Goal: Use online tool/utility

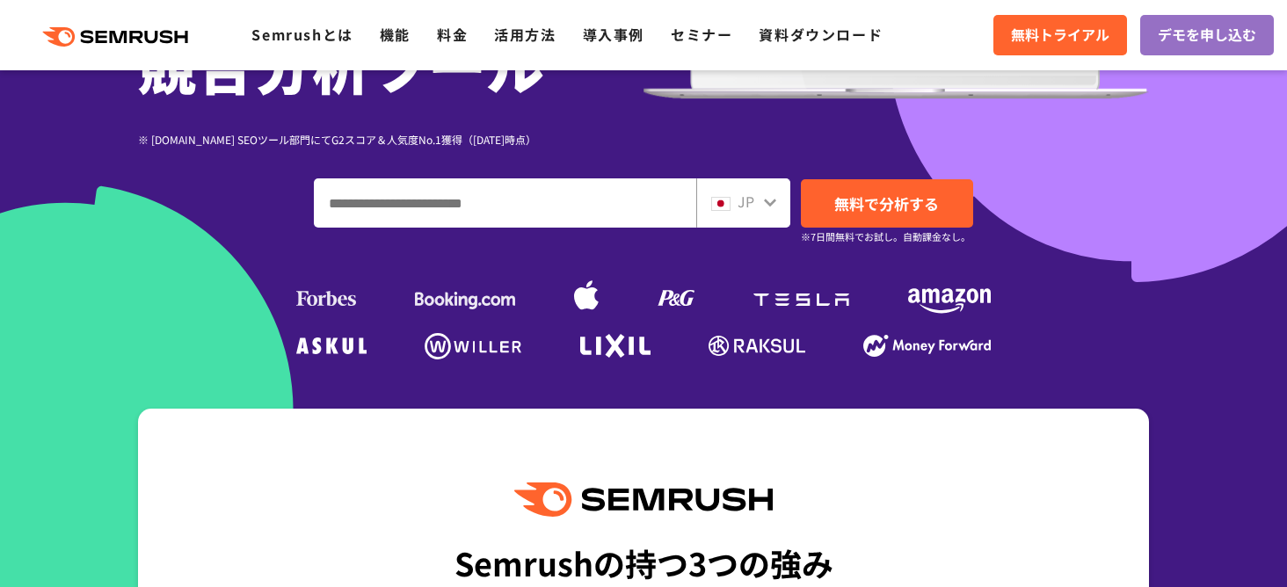
click at [493, 210] on input "ドメイン、キーワードまたはURLを入力してください" at bounding box center [505, 202] width 381 height 47
paste input "**********"
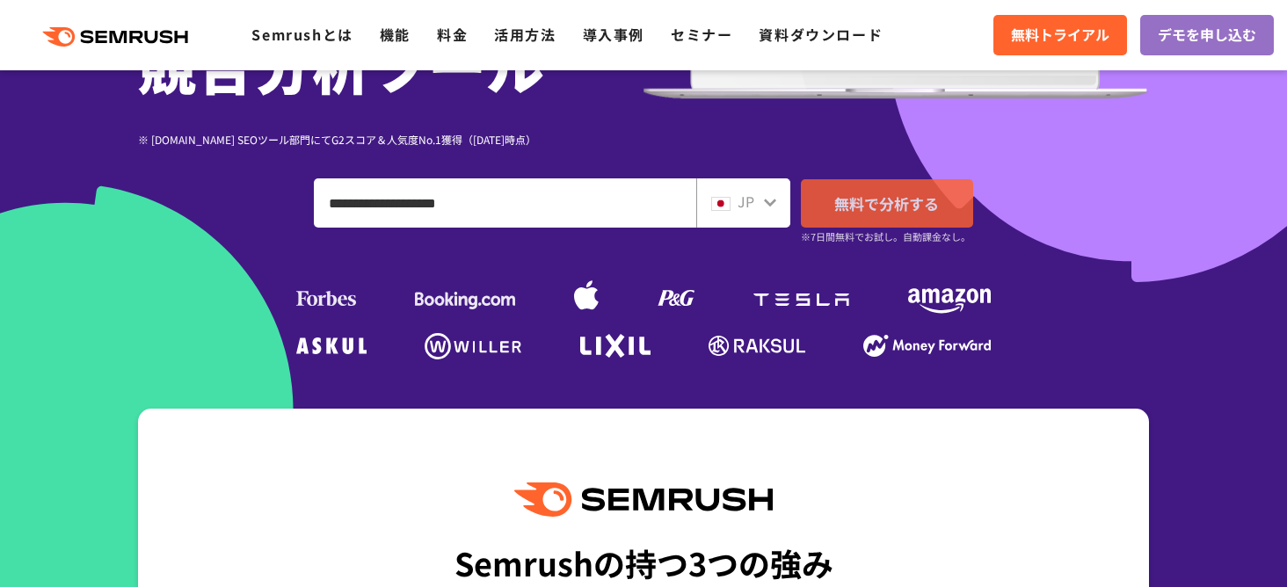
type input "**********"
click at [939, 208] on link "無料で分析する" at bounding box center [887, 203] width 172 height 48
